Goal: Use online tool/utility: Utilize a website feature to perform a specific function

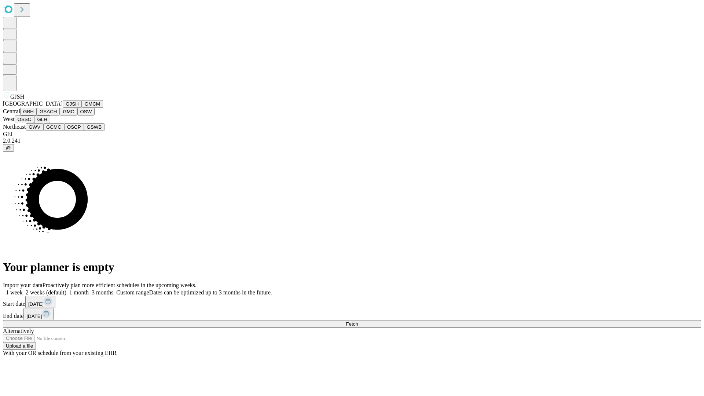
click at [63, 108] on button "GJSH" at bounding box center [72, 104] width 19 height 8
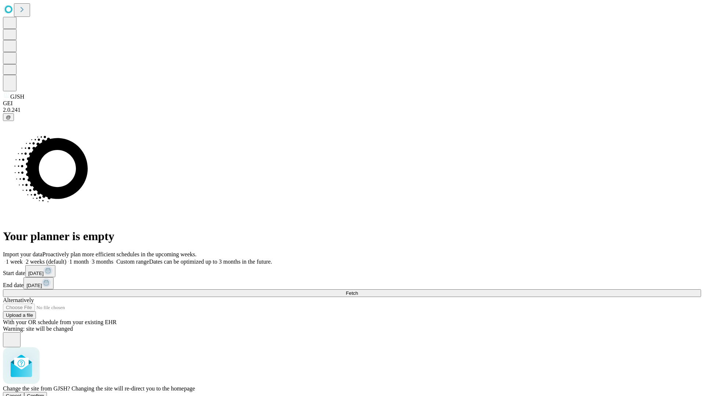
click at [44, 393] on span "Confirm" at bounding box center [35, 396] width 17 height 6
click at [89, 259] on label "1 month" at bounding box center [77, 262] width 22 height 6
click at [358, 290] on span "Fetch" at bounding box center [352, 293] width 12 height 6
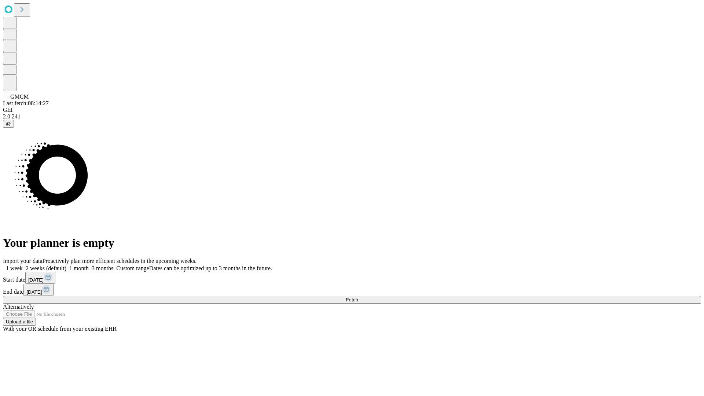
click at [89, 265] on label "1 month" at bounding box center [77, 268] width 22 height 6
click at [358, 297] on span "Fetch" at bounding box center [352, 300] width 12 height 6
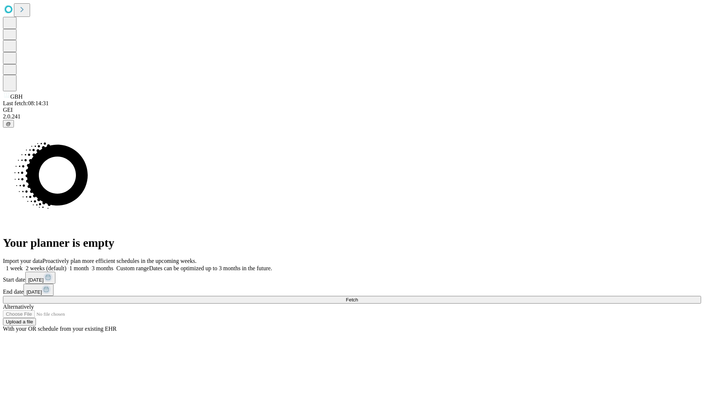
click at [89, 265] on label "1 month" at bounding box center [77, 268] width 22 height 6
click at [358, 297] on span "Fetch" at bounding box center [352, 300] width 12 height 6
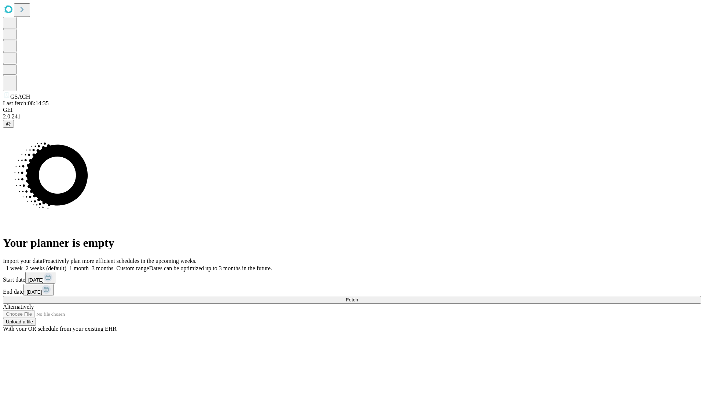
click at [358, 297] on span "Fetch" at bounding box center [352, 300] width 12 height 6
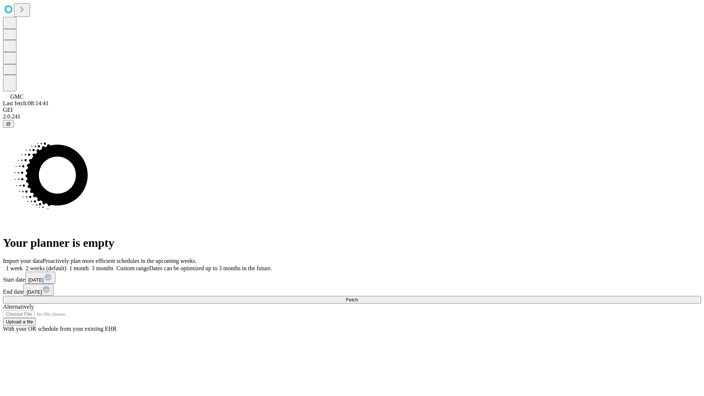
click at [89, 265] on label "1 month" at bounding box center [77, 268] width 22 height 6
click at [358, 297] on span "Fetch" at bounding box center [352, 300] width 12 height 6
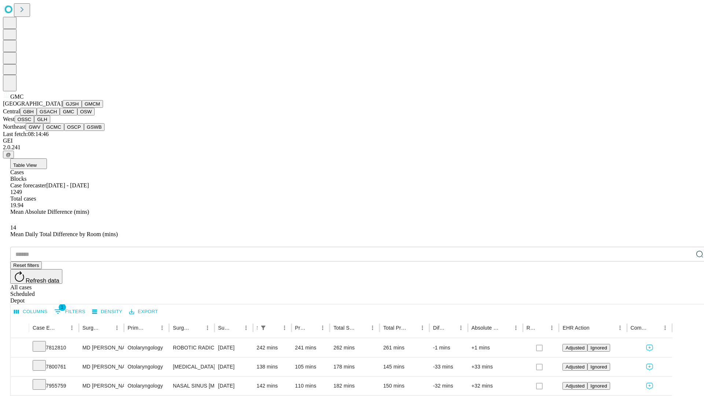
click at [77, 116] on button "OSW" at bounding box center [86, 112] width 18 height 8
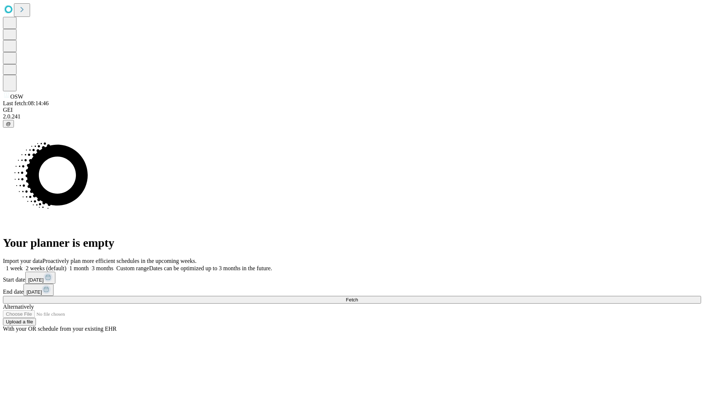
click at [89, 265] on label "1 month" at bounding box center [77, 268] width 22 height 6
click at [358, 297] on span "Fetch" at bounding box center [352, 300] width 12 height 6
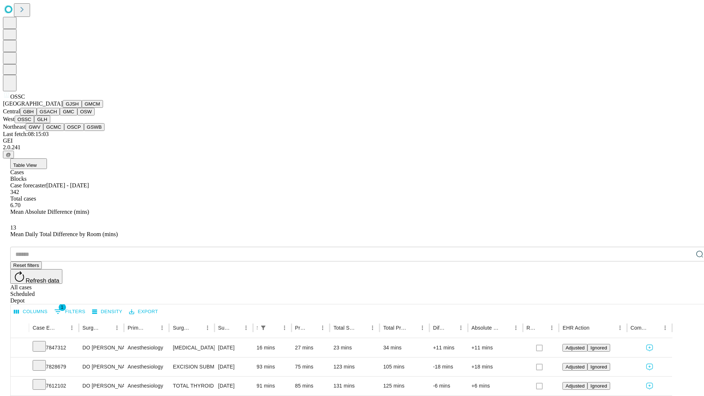
click at [50, 123] on button "GLH" at bounding box center [42, 120] width 16 height 8
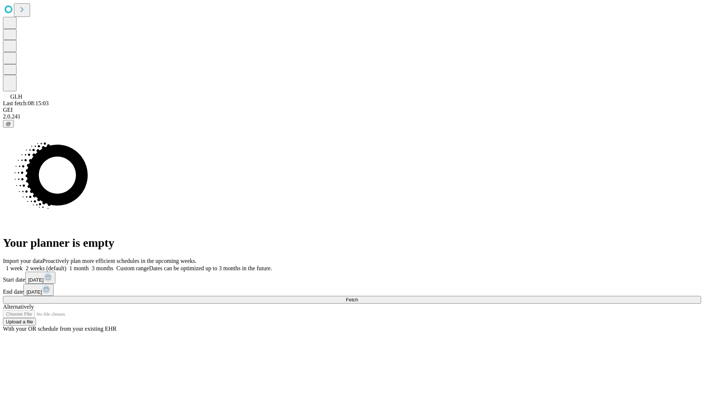
click at [89, 265] on label "1 month" at bounding box center [77, 268] width 22 height 6
click at [358, 297] on span "Fetch" at bounding box center [352, 300] width 12 height 6
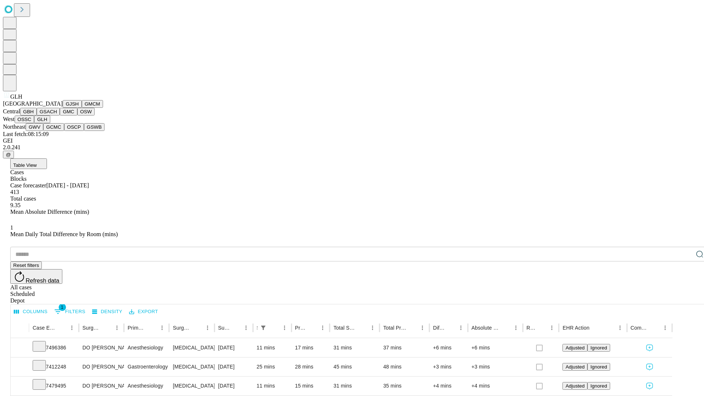
click at [43, 131] on button "GWV" at bounding box center [35, 127] width 18 height 8
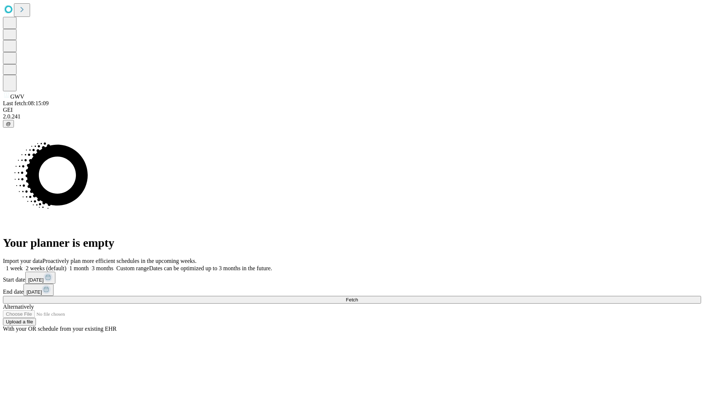
click at [89, 265] on label "1 month" at bounding box center [77, 268] width 22 height 6
click at [358, 297] on span "Fetch" at bounding box center [352, 300] width 12 height 6
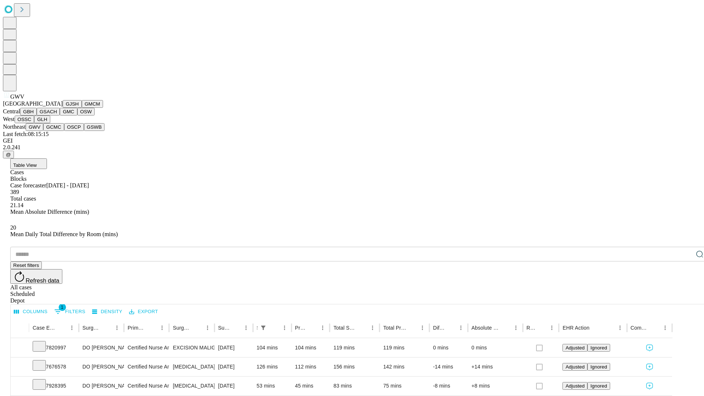
click at [57, 131] on button "GCMC" at bounding box center [53, 127] width 21 height 8
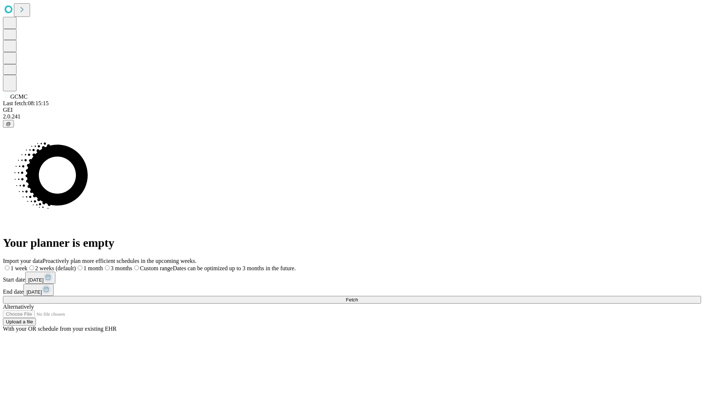
click at [103, 265] on label "1 month" at bounding box center [89, 268] width 27 height 6
click at [358, 297] on span "Fetch" at bounding box center [352, 300] width 12 height 6
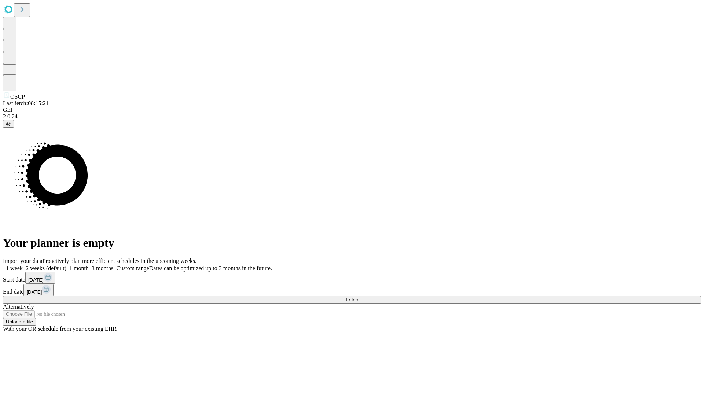
click at [89, 265] on label "1 month" at bounding box center [77, 268] width 22 height 6
click at [358, 297] on span "Fetch" at bounding box center [352, 300] width 12 height 6
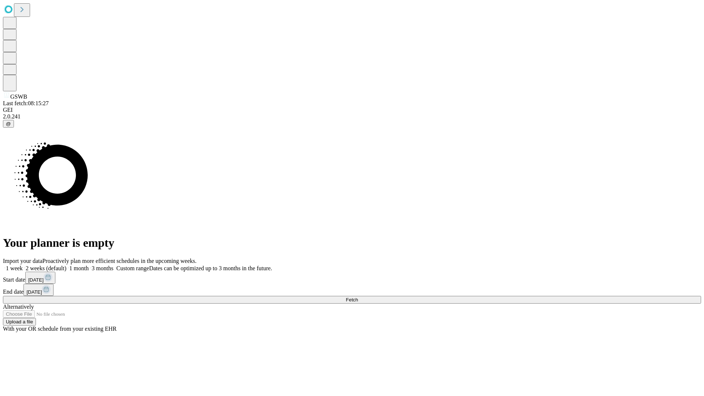
click at [89, 265] on label "1 month" at bounding box center [77, 268] width 22 height 6
click at [358, 297] on span "Fetch" at bounding box center [352, 300] width 12 height 6
